Goal: Information Seeking & Learning: Learn about a topic

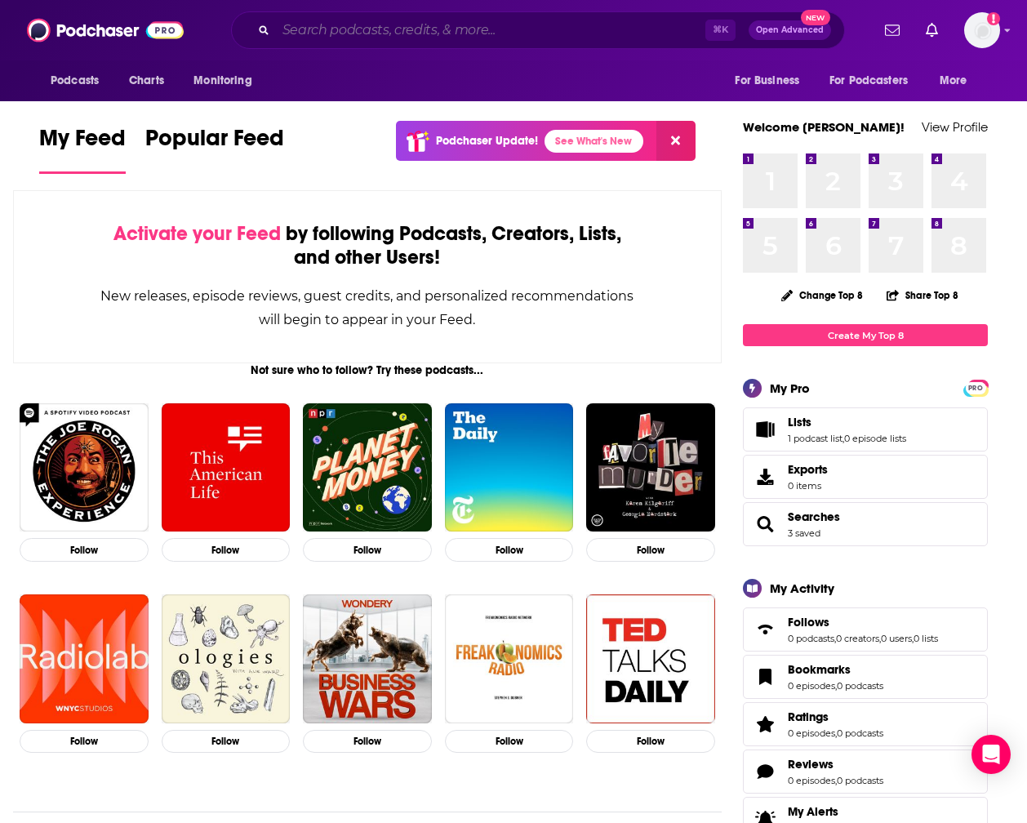
click at [314, 27] on input "Search podcasts, credits, & more..." at bounding box center [491, 30] width 430 height 26
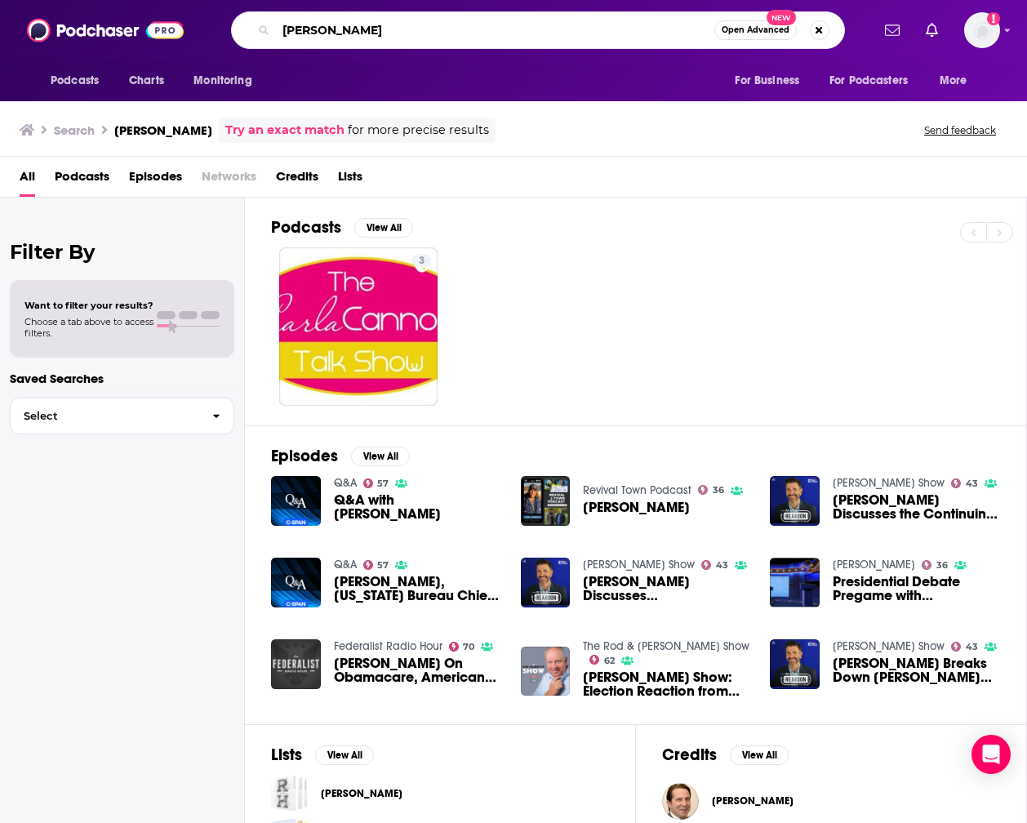
click at [381, 27] on input "[PERSON_NAME]" at bounding box center [495, 30] width 439 height 26
type input "c"
type input "realclearpolitics"
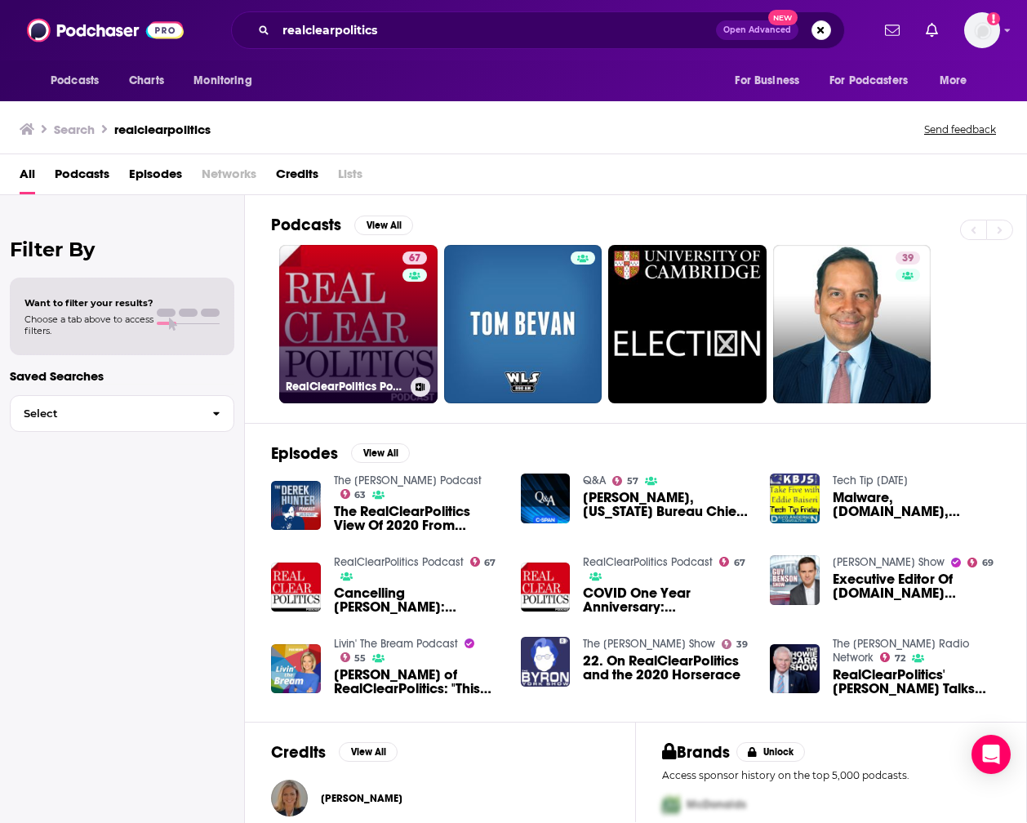
click at [363, 321] on link "67 RealClearPolitics Podcast" at bounding box center [358, 324] width 158 height 158
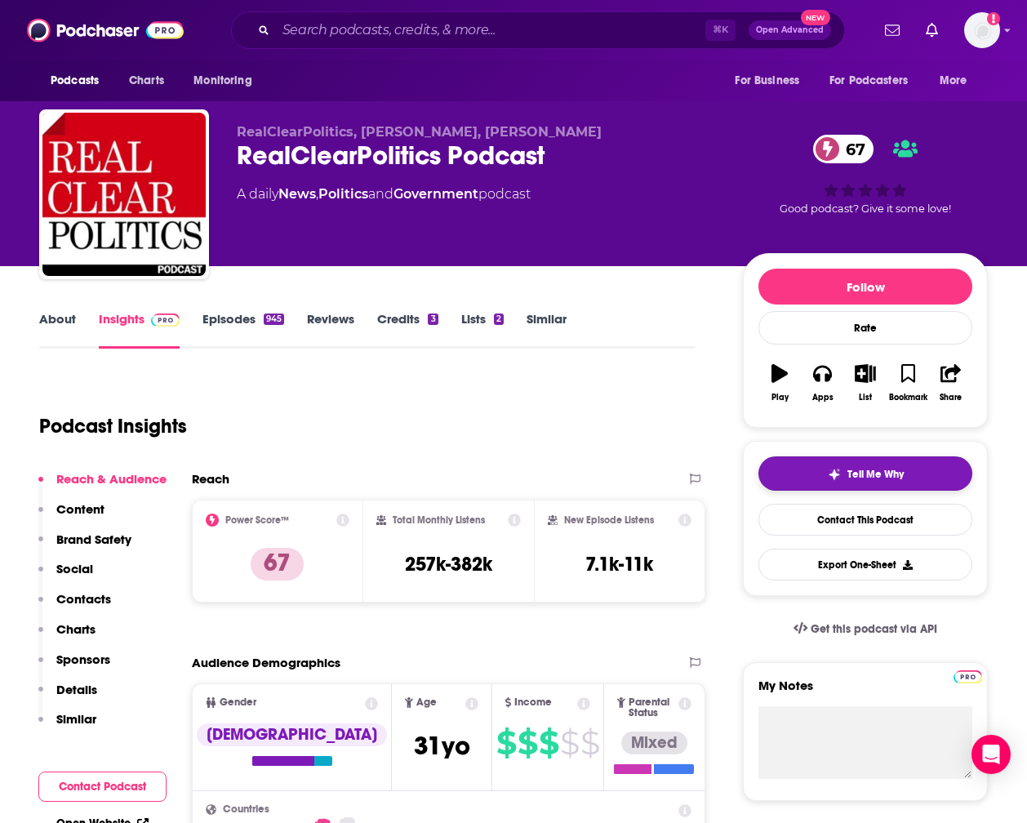
click at [904, 474] on span "Tell Me Why" at bounding box center [876, 474] width 56 height 13
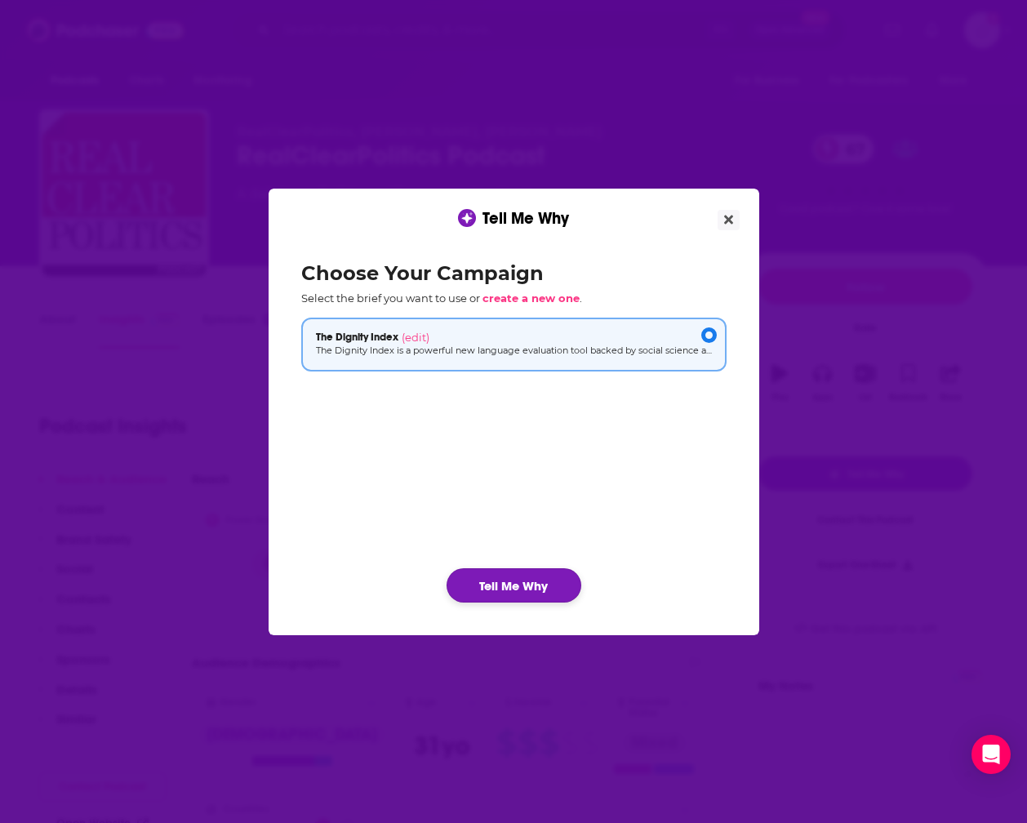
click at [514, 590] on button "Tell Me Why" at bounding box center [514, 585] width 135 height 34
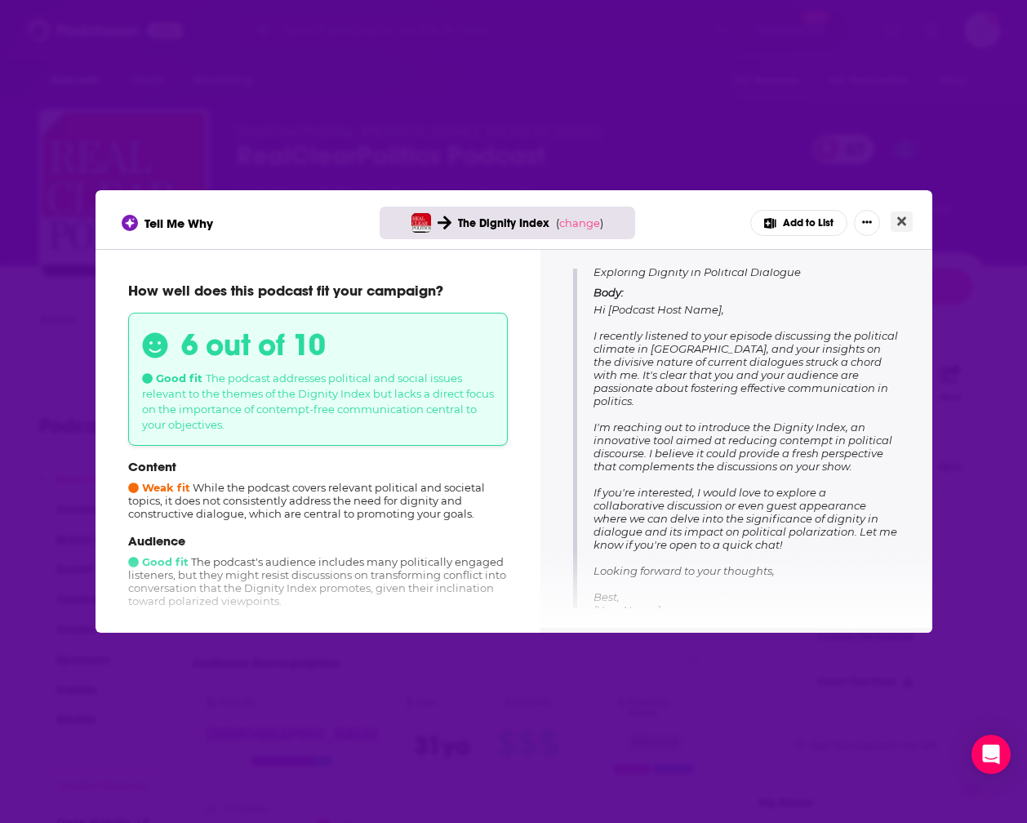
click at [902, 224] on icon "Close" at bounding box center [902, 221] width 9 height 9
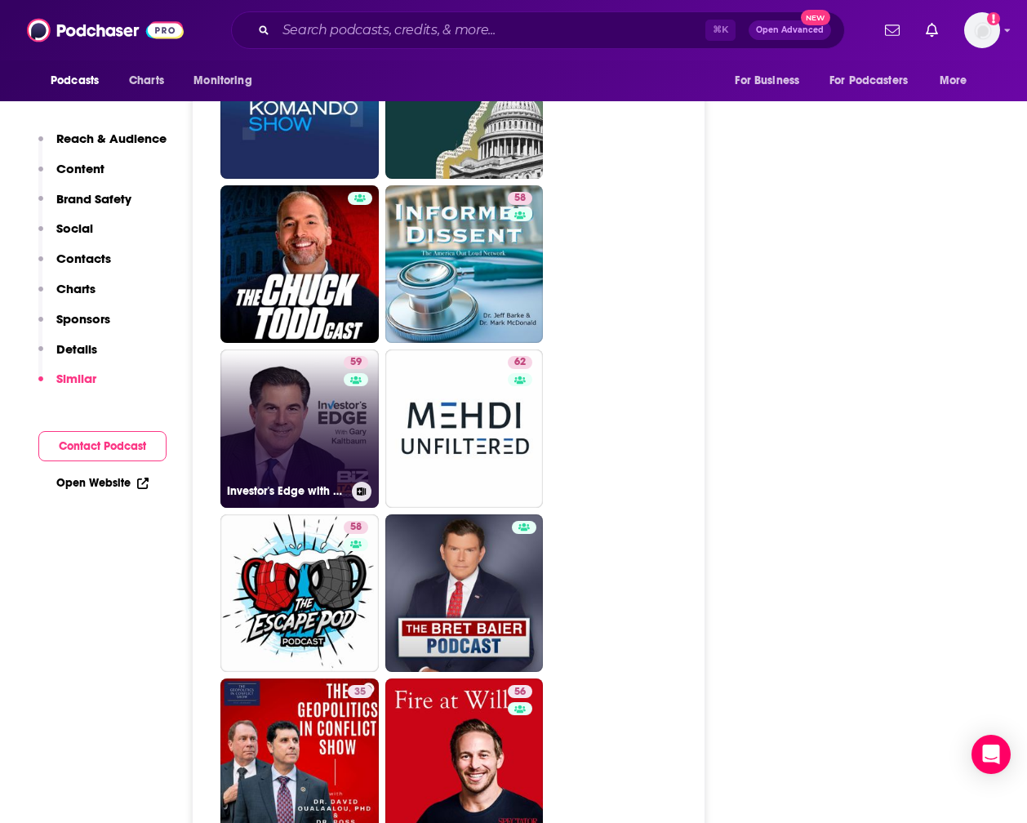
scroll to position [3777, 7]
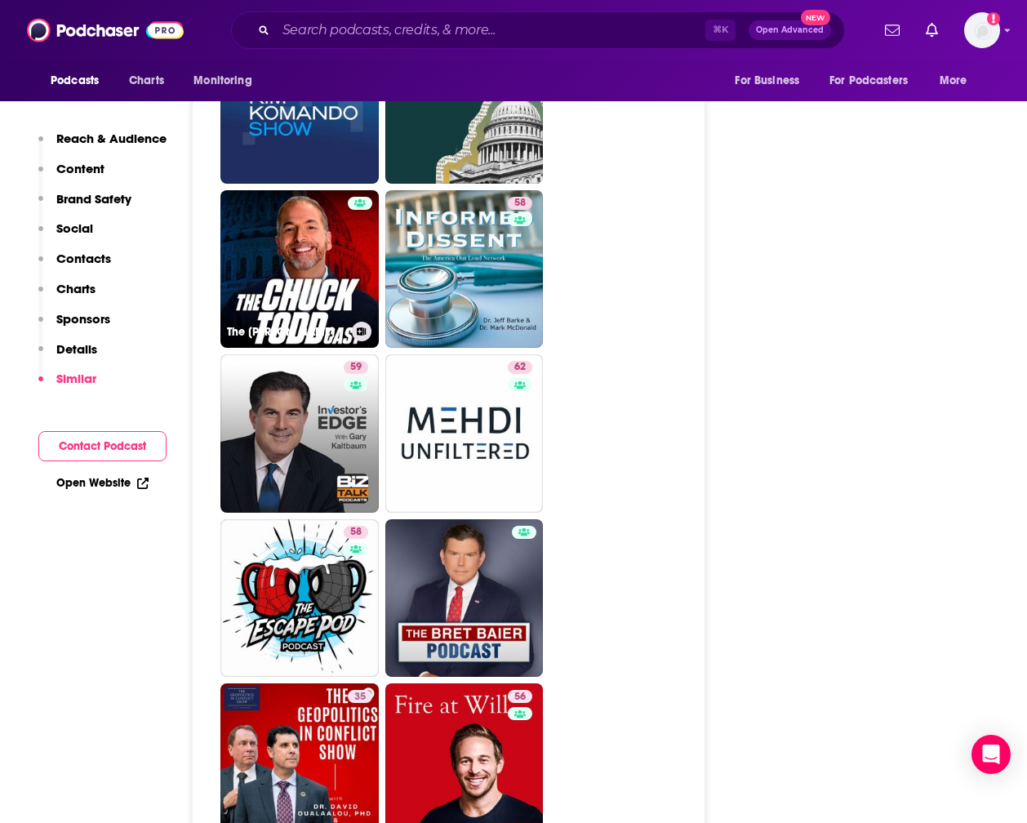
drag, startPoint x: 297, startPoint y: 198, endPoint x: 349, endPoint y: 248, distance: 72.2
click at [297, 198] on link "The [PERSON_NAME]" at bounding box center [300, 269] width 158 height 158
type input "[URL][DOMAIN_NAME][PERSON_NAME]"
